Goal: Find specific fact: Find specific fact

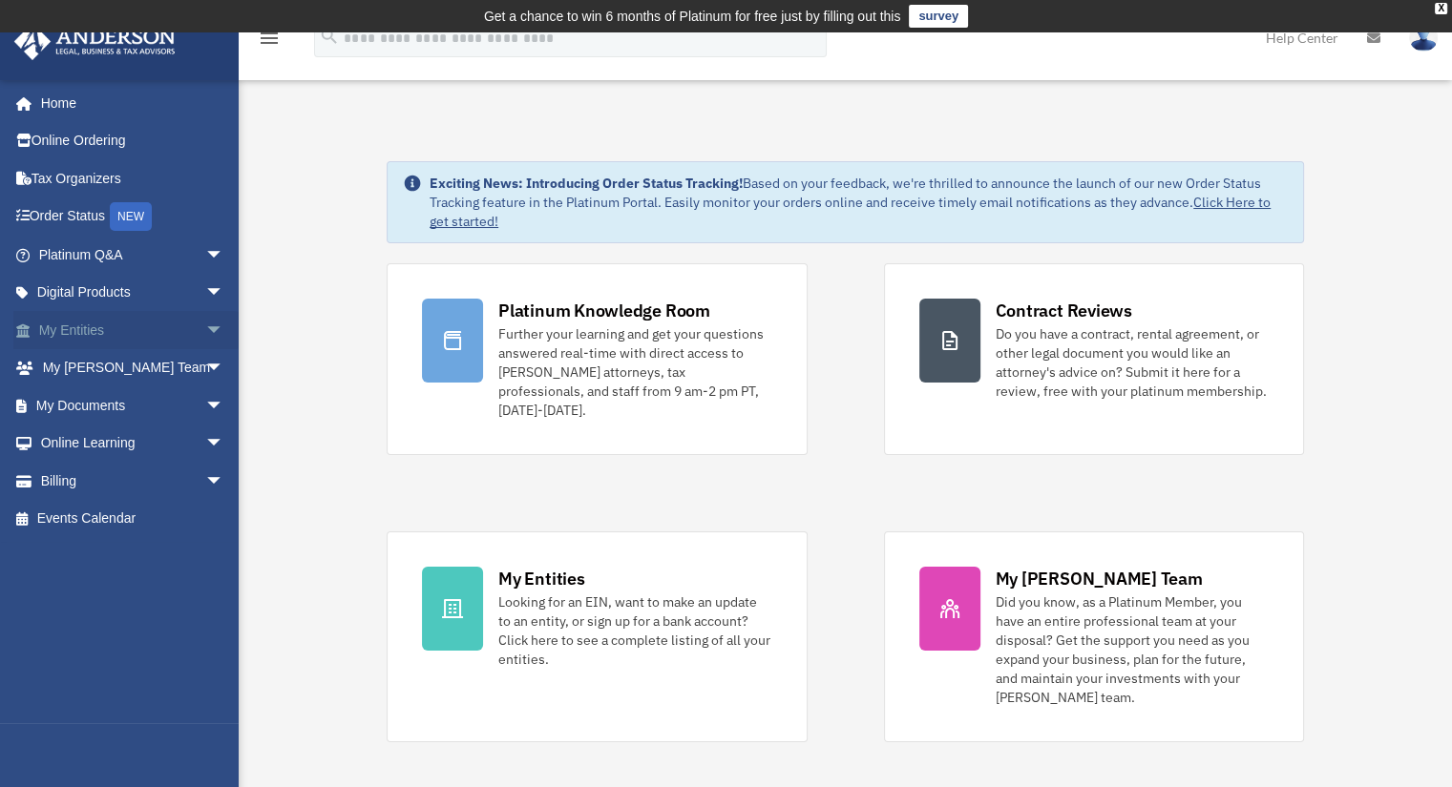
click at [101, 328] on link "My Entities arrow_drop_down" at bounding box center [133, 330] width 240 height 38
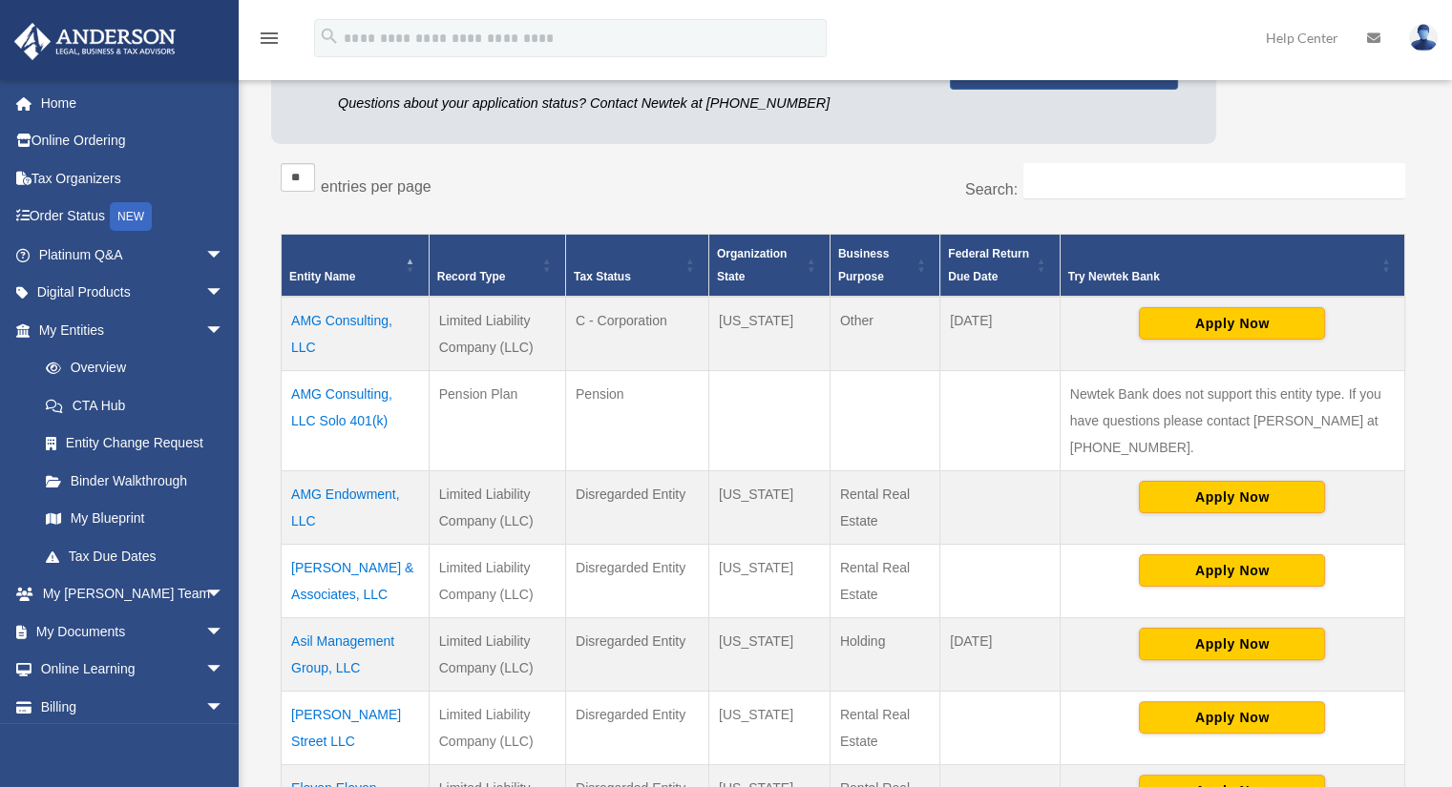
scroll to position [280, 0]
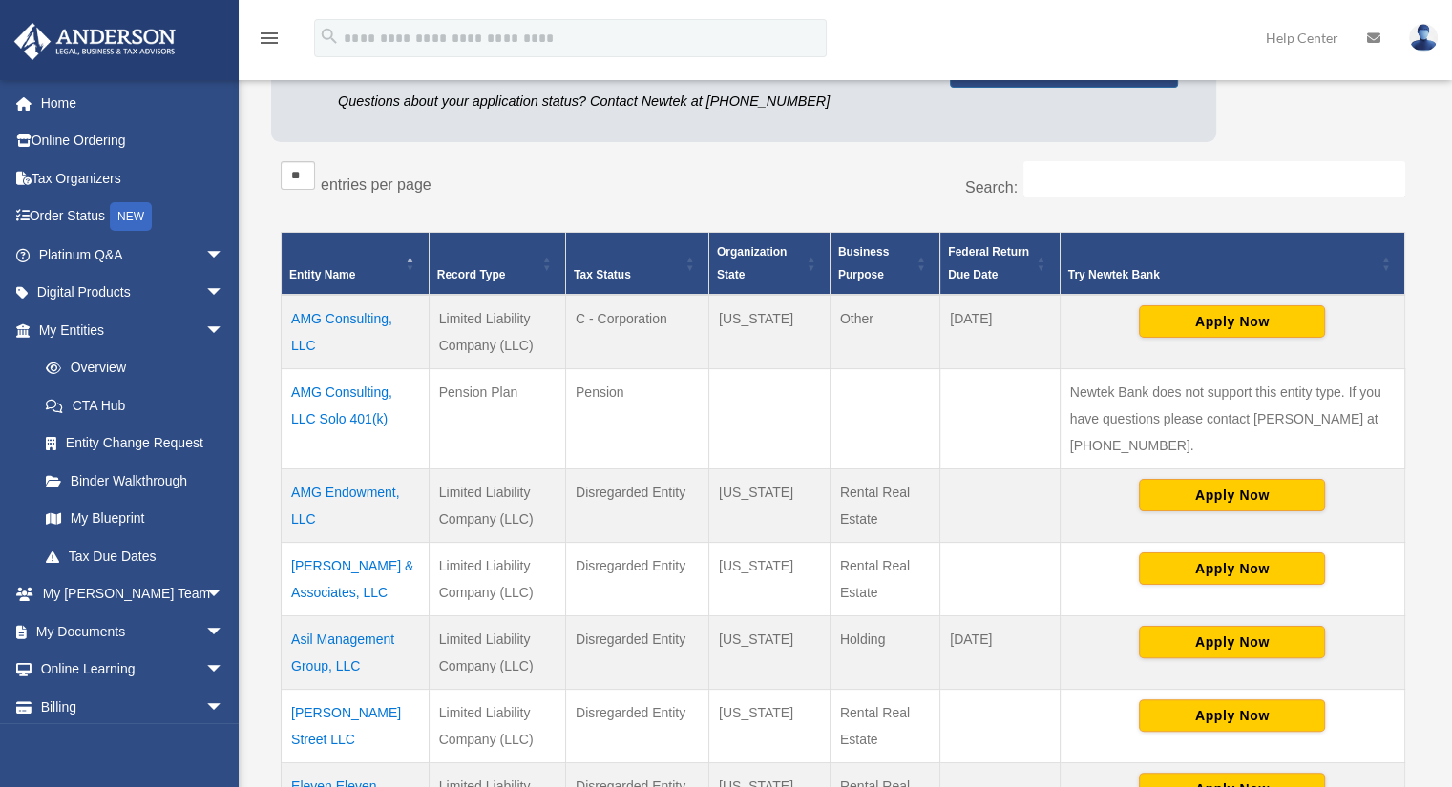
click at [332, 392] on td "AMG Consulting, LLC Solo 401(k)" at bounding box center [356, 418] width 148 height 100
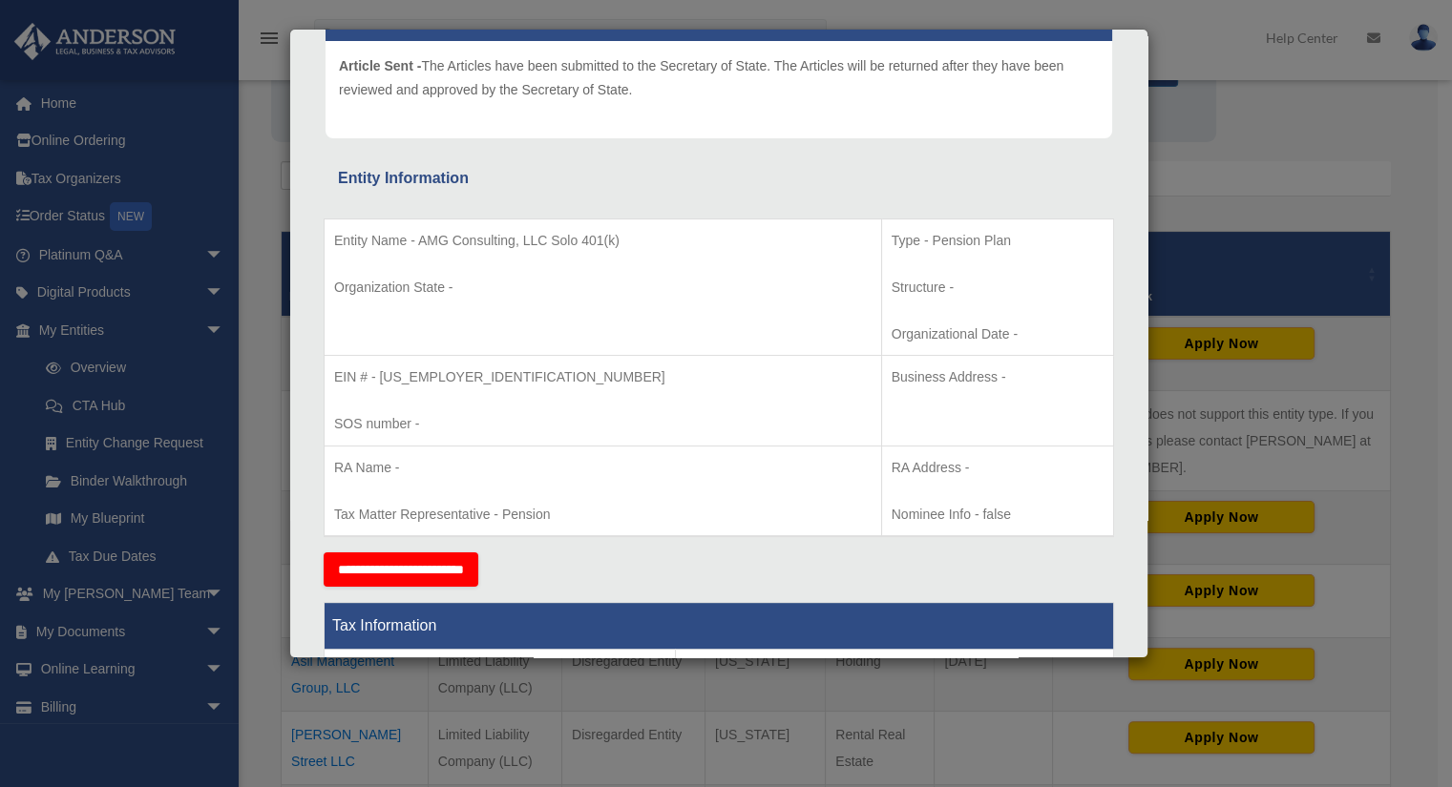
scroll to position [239, 0]
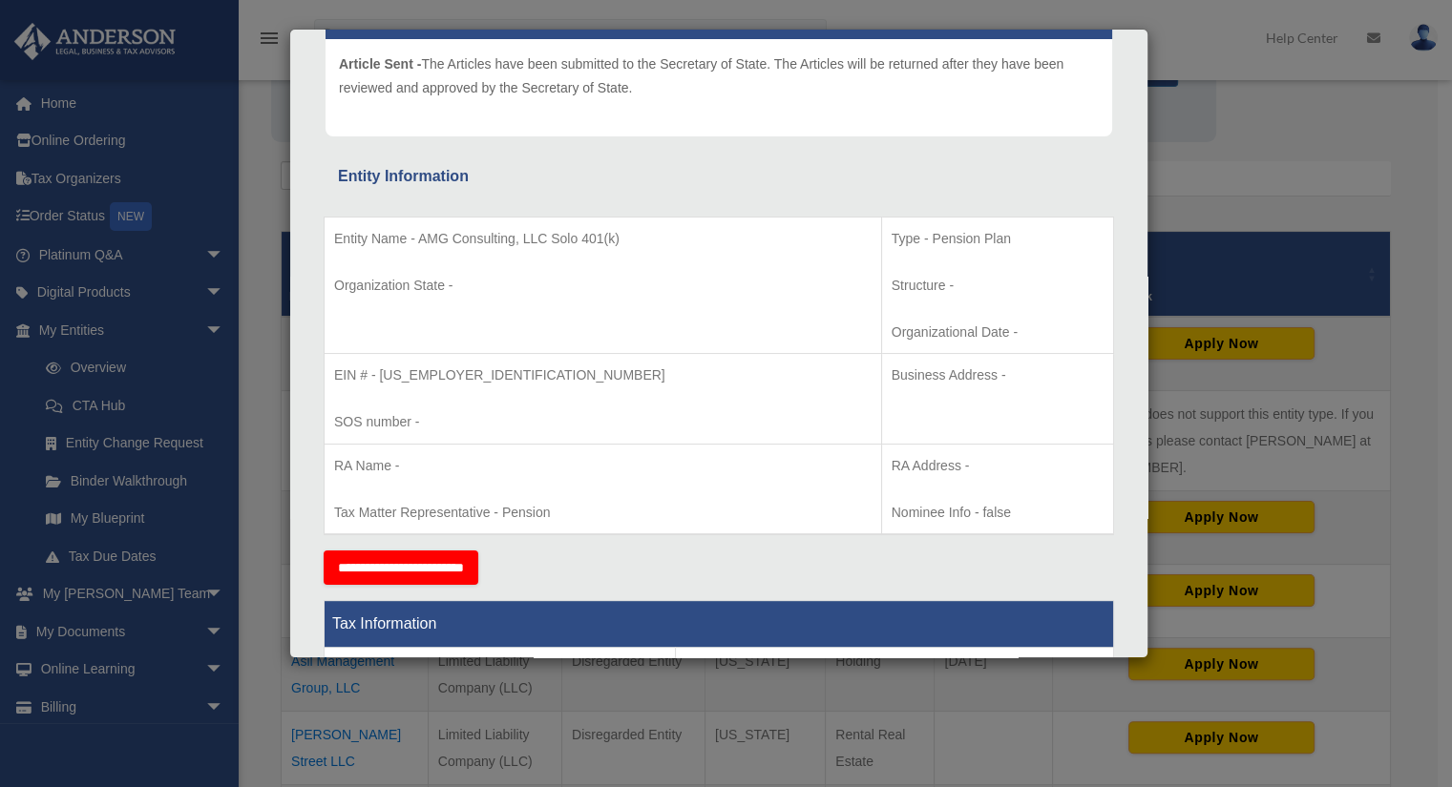
click at [1259, 176] on div "Details × Articles Sent Organizational Date" at bounding box center [726, 393] width 1452 height 787
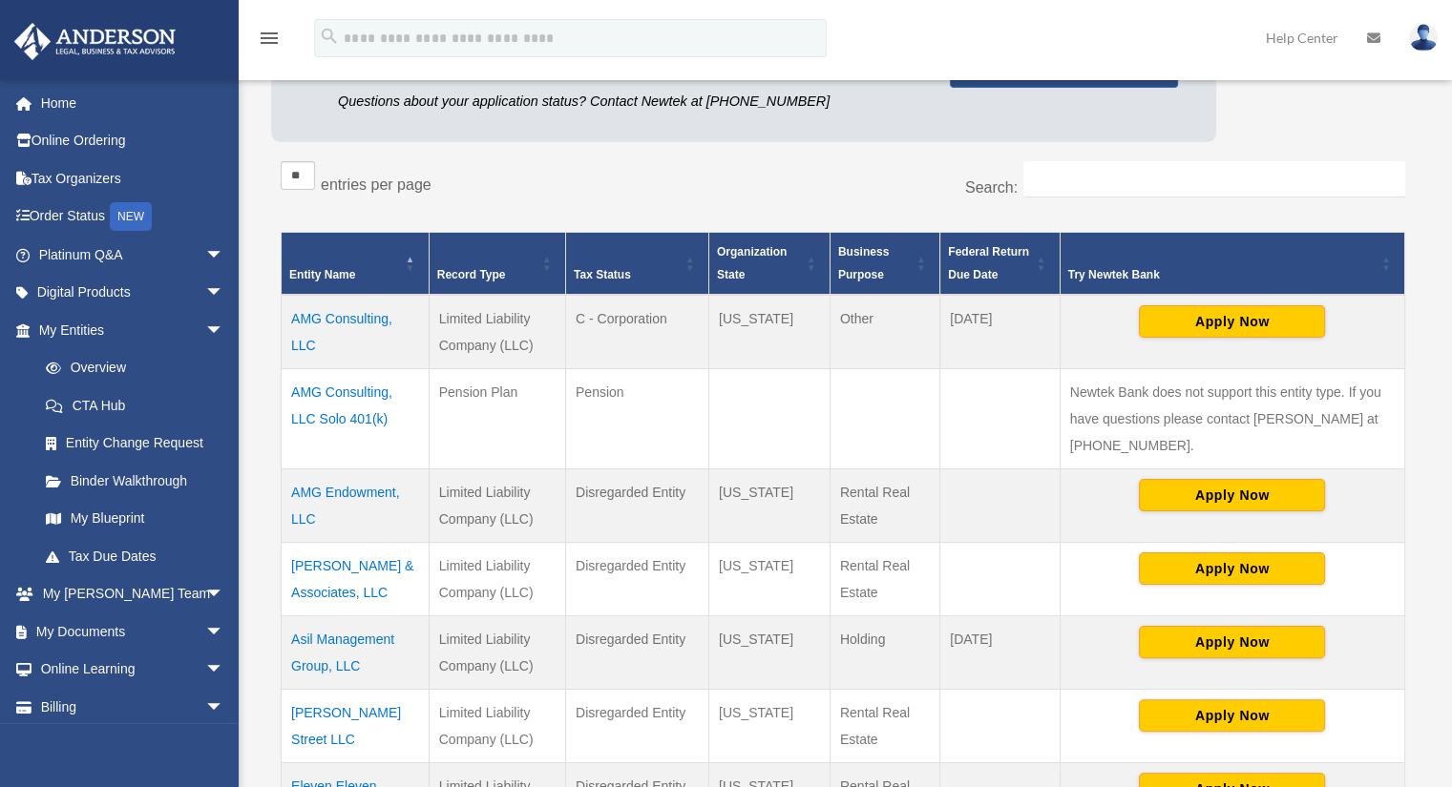
drag, startPoint x: 360, startPoint y: 319, endPoint x: 330, endPoint y: 315, distance: 29.8
click at [330, 315] on td "AMG Consulting, LLC" at bounding box center [356, 332] width 148 height 74
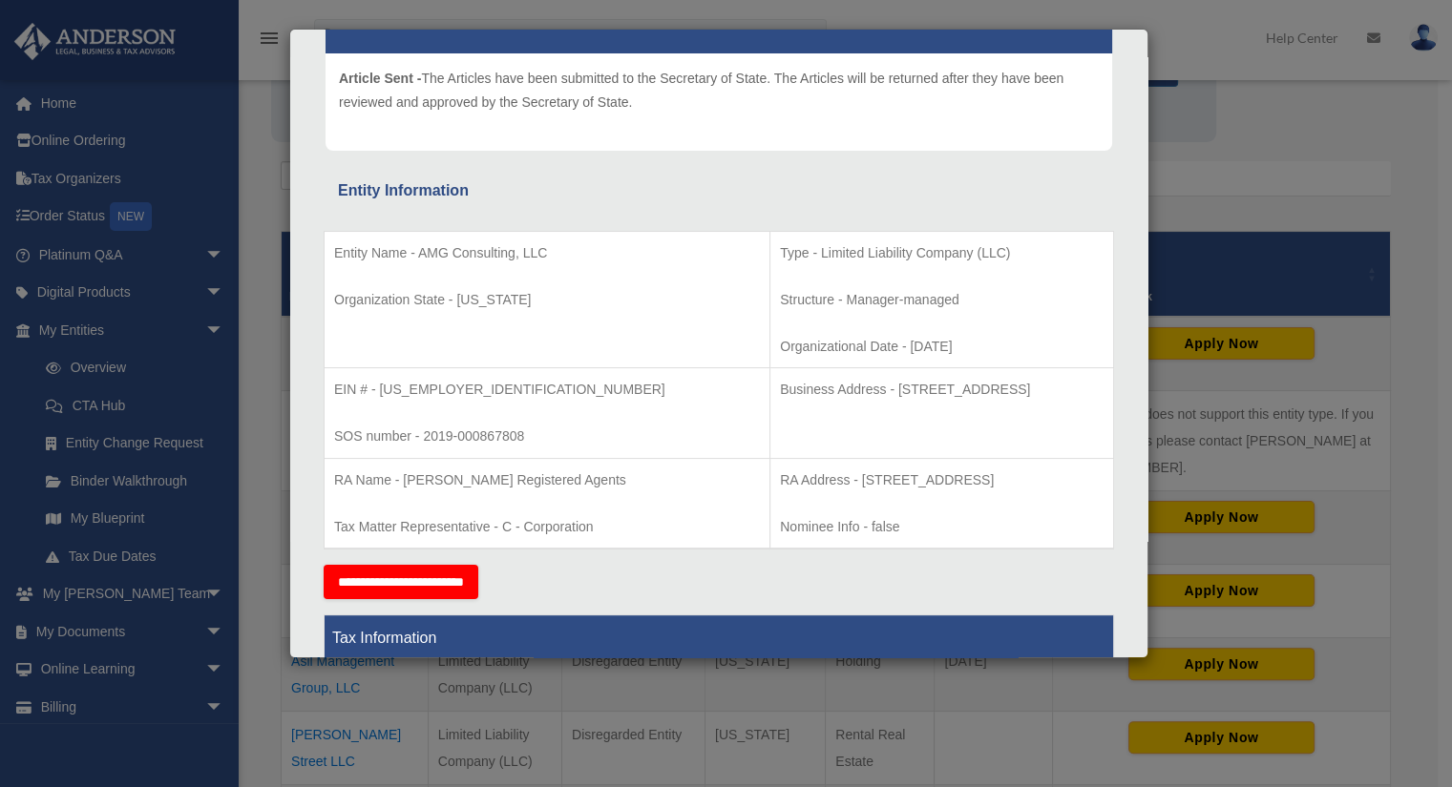
scroll to position [216, 0]
drag, startPoint x: 760, startPoint y: 388, endPoint x: 1005, endPoint y: 395, distance: 245.4
click at [1005, 395] on p "Business Address - 1718 Capitol Ave., Cheyenne, Wy 82001" at bounding box center [942, 390] width 324 height 24
copy p "1718 Capitol Ave., Cheyenne, Wy 82001"
